Goal: Task Accomplishment & Management: Manage account settings

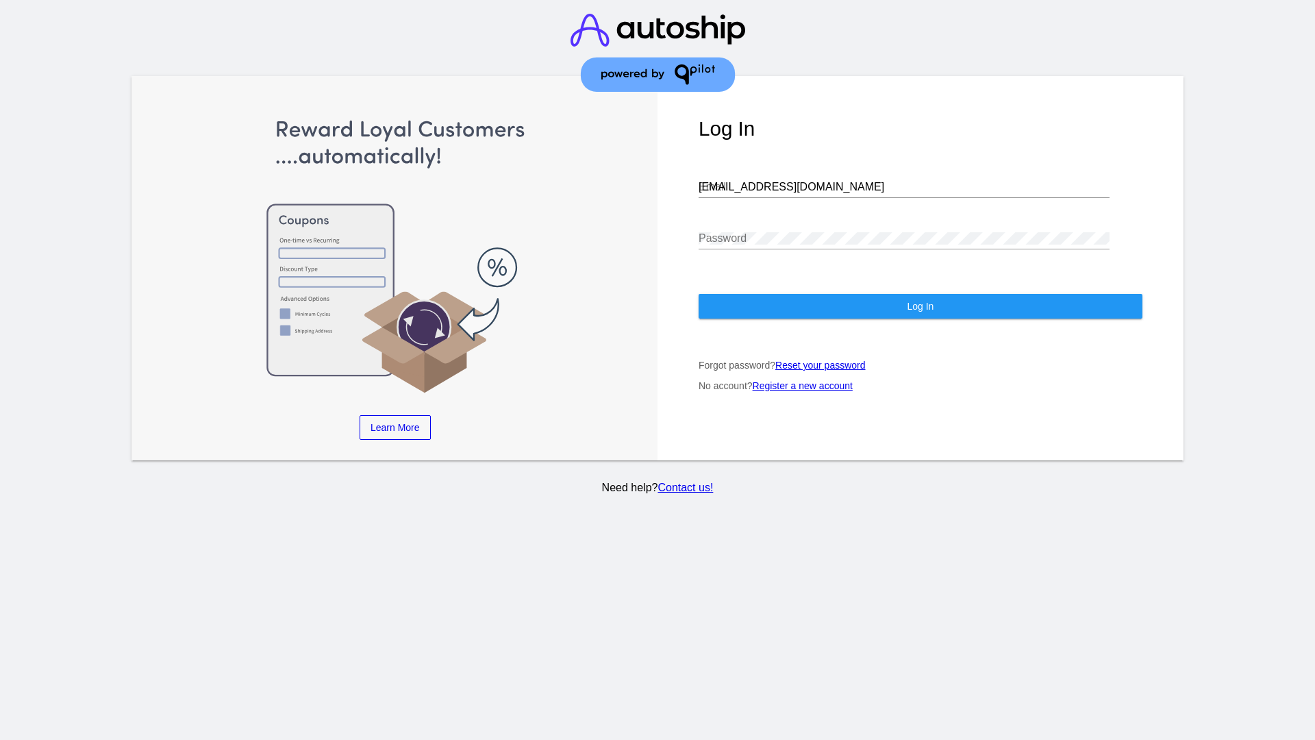
type input "[EMAIL_ADDRESS][DOMAIN_NAME]"
click at [920, 306] on span "Log In" at bounding box center [920, 306] width 27 height 11
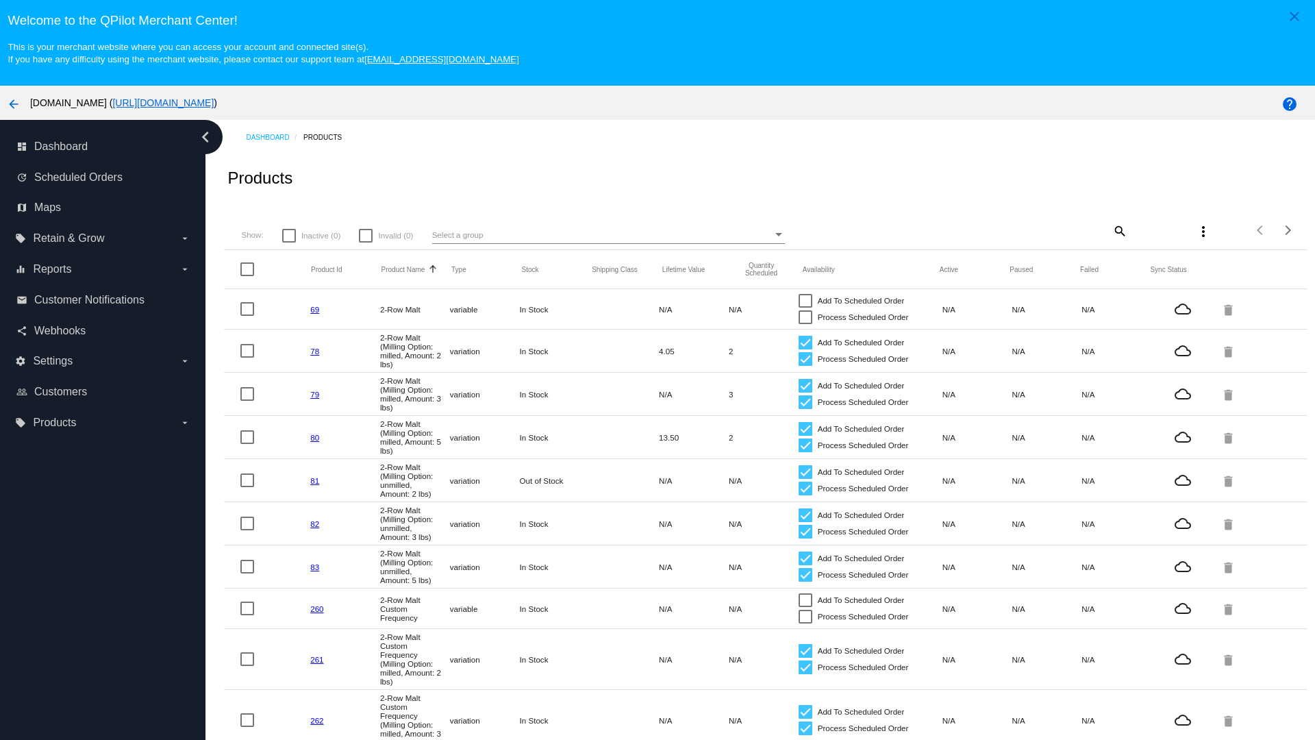
click at [1119, 230] on mat-icon "search" at bounding box center [1119, 230] width 16 height 21
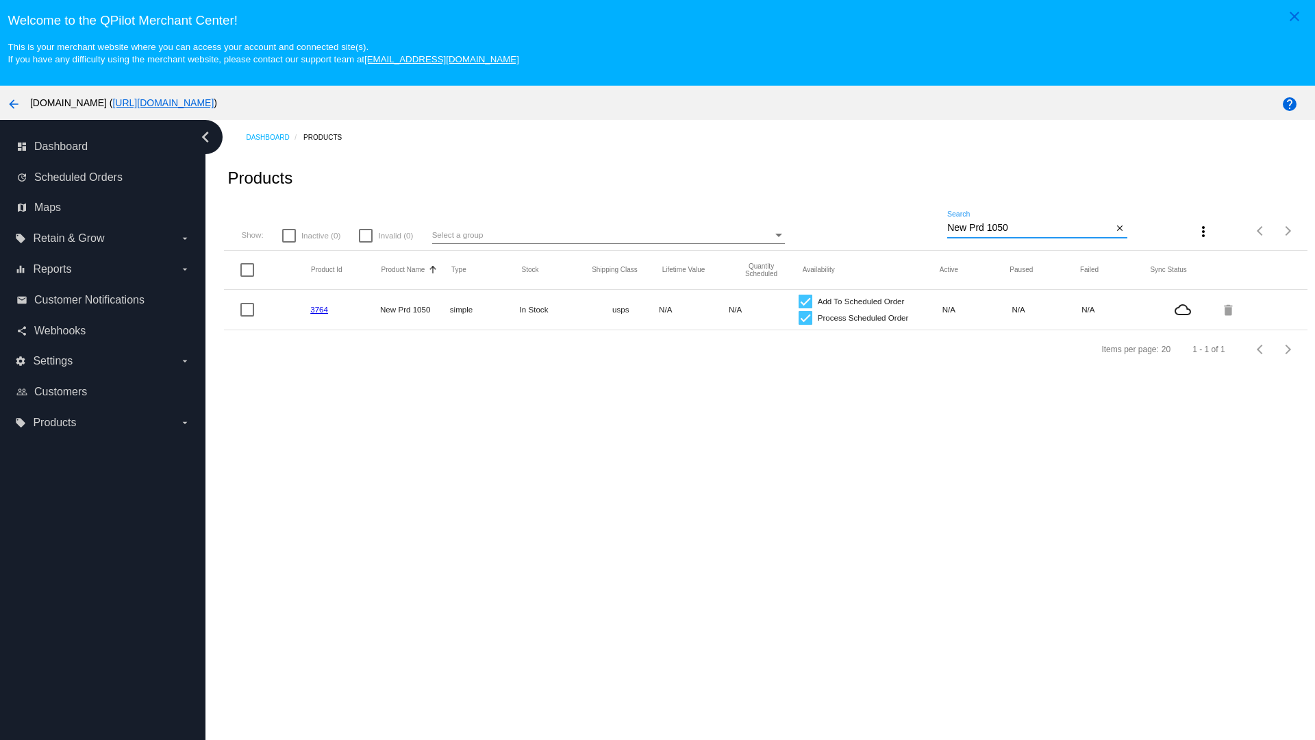
click at [319, 309] on link "3764" at bounding box center [319, 309] width 18 height 9
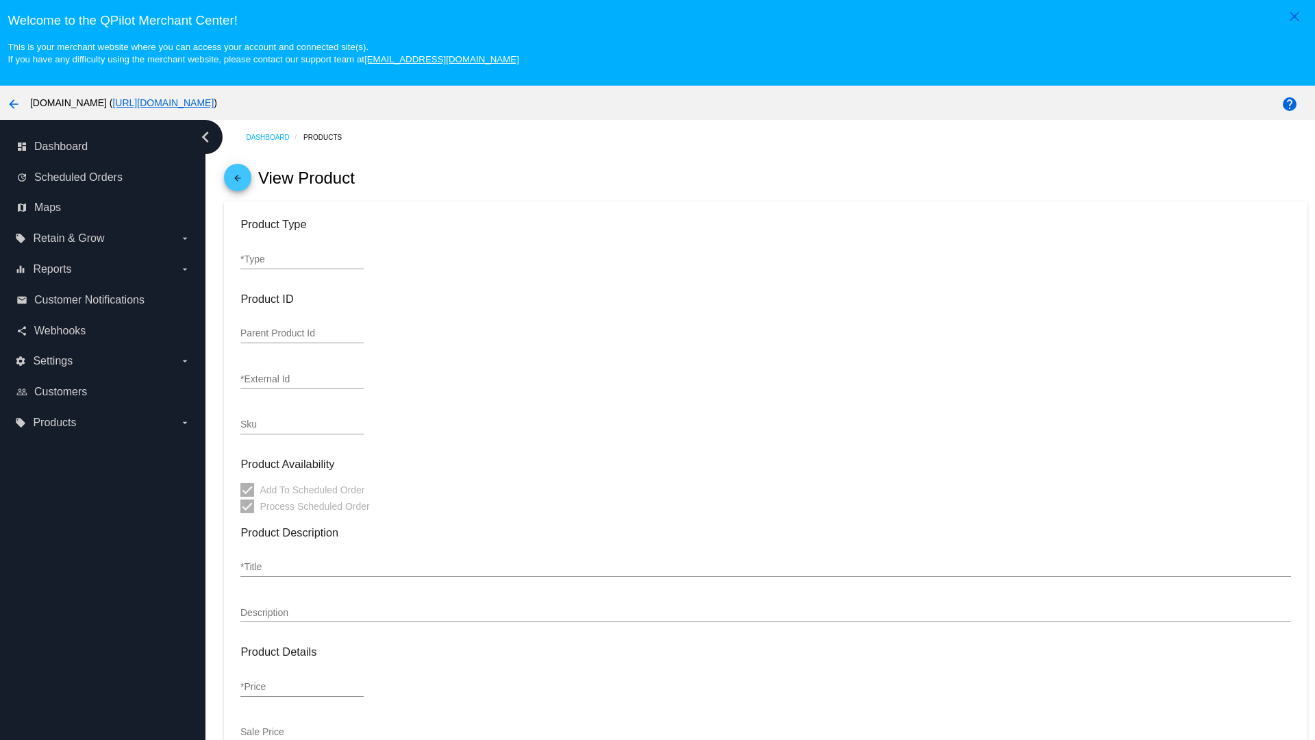
type input "simple"
type input "3764"
type input "new prd for testing"
type input "New Prd 1050"
type input "11"
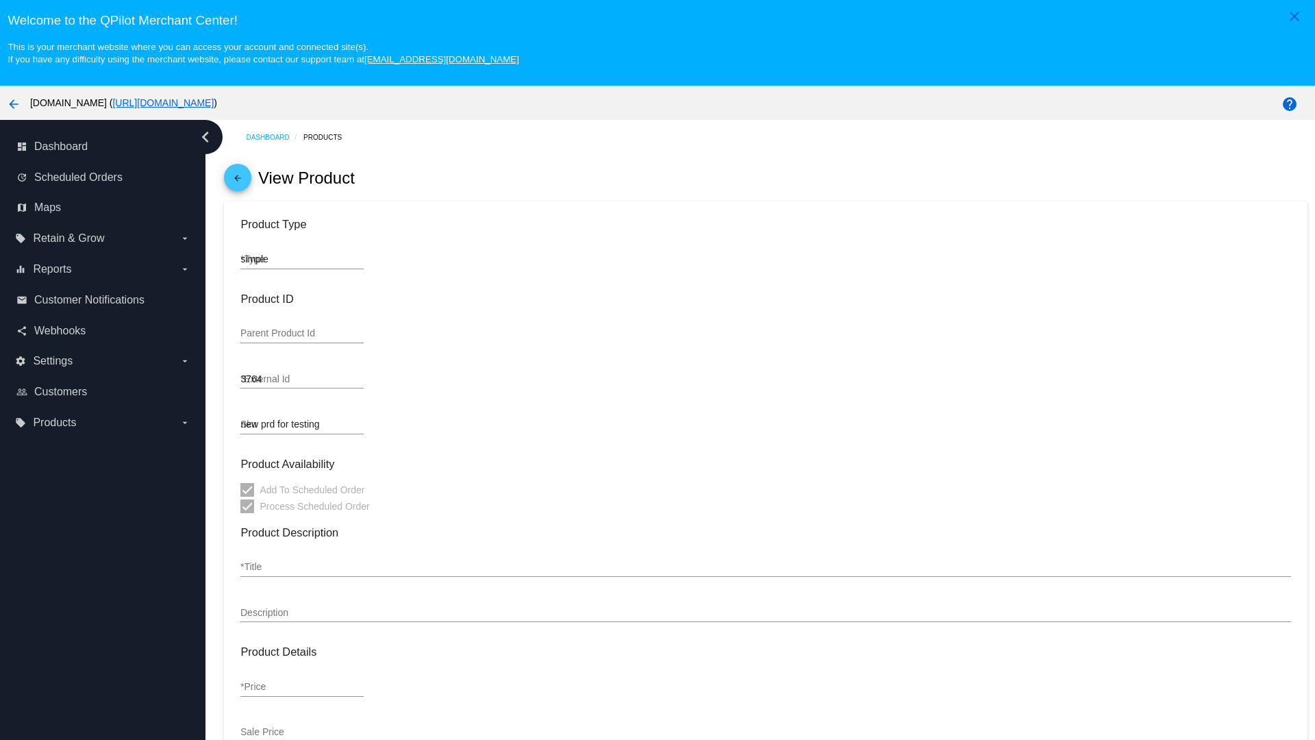
type input "9"
type input "2"
type input "10"
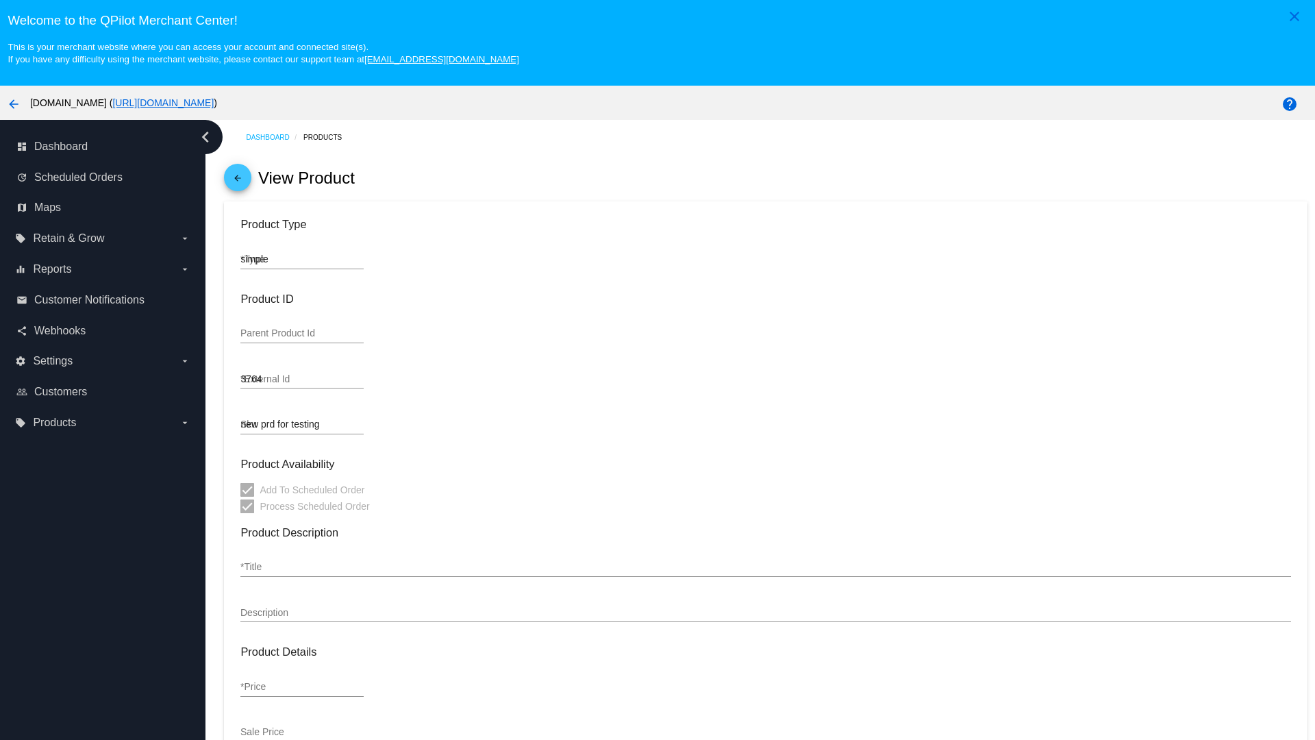
type input "usps"
type input "reduced-rate"
type input "In Stock"
click at [238, 181] on mat-icon "arrow_back" at bounding box center [238, 181] width 16 height 16
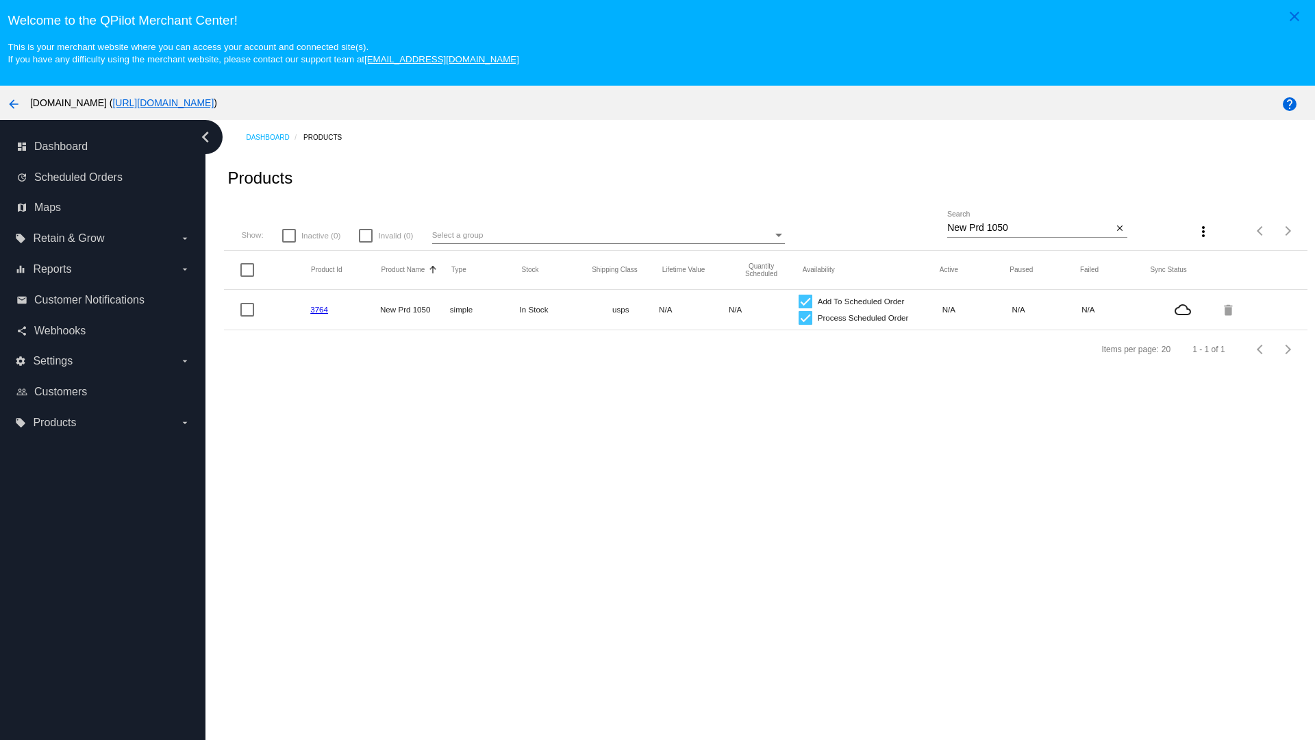
click at [1229, 309] on mat-icon "delete" at bounding box center [1230, 309] width 16 height 21
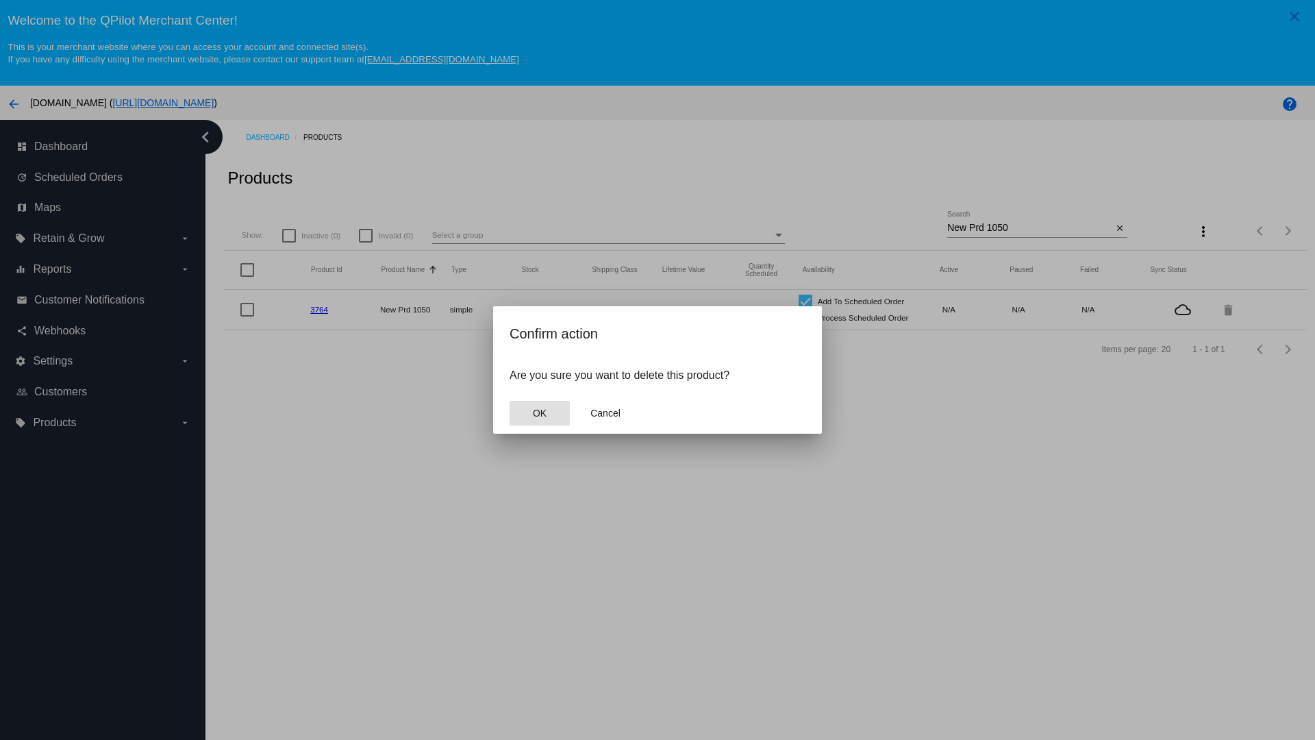
click at [539, 413] on span "OK" at bounding box center [540, 413] width 14 height 11
